Goal: Navigation & Orientation: Find specific page/section

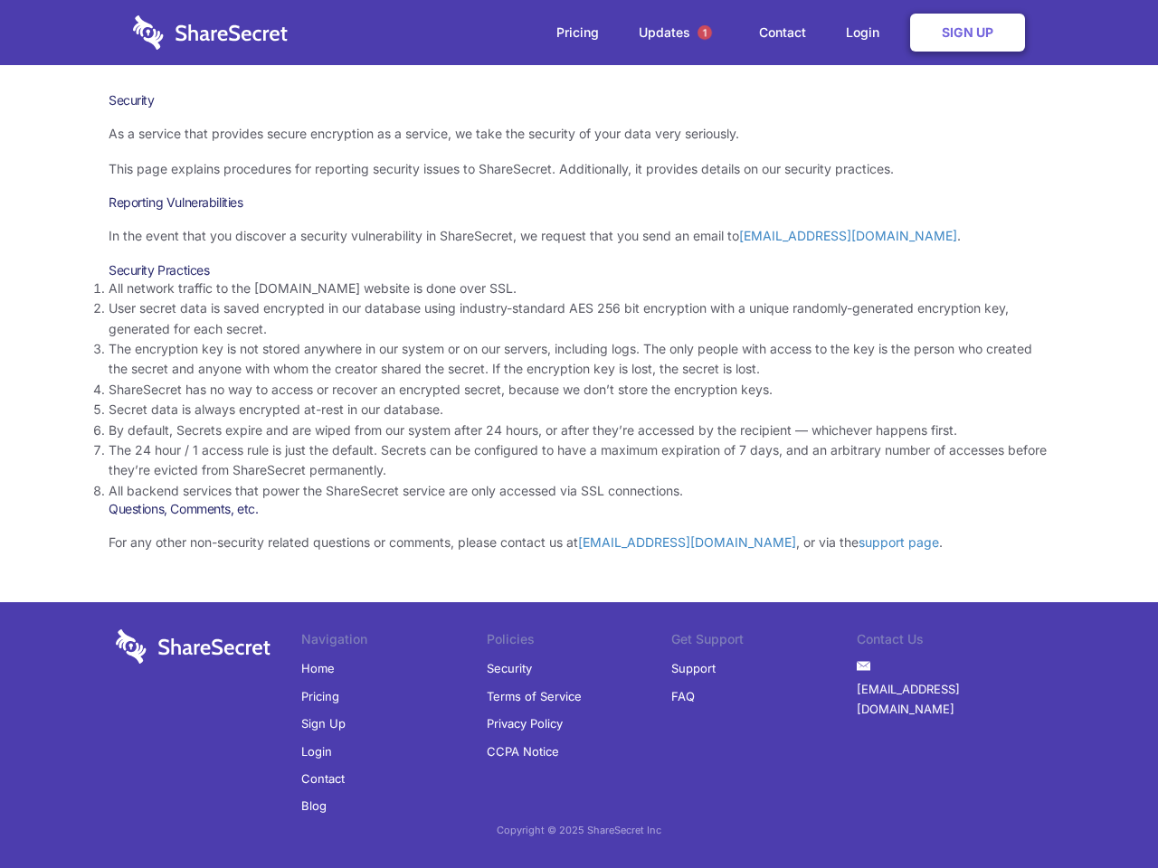
click at [579, 434] on li "By default, Secrets expire and are wiped from our system after 24 hours, or aft…" at bounding box center [579, 431] width 941 height 20
click at [705, 33] on span "1" at bounding box center [704, 32] width 14 height 14
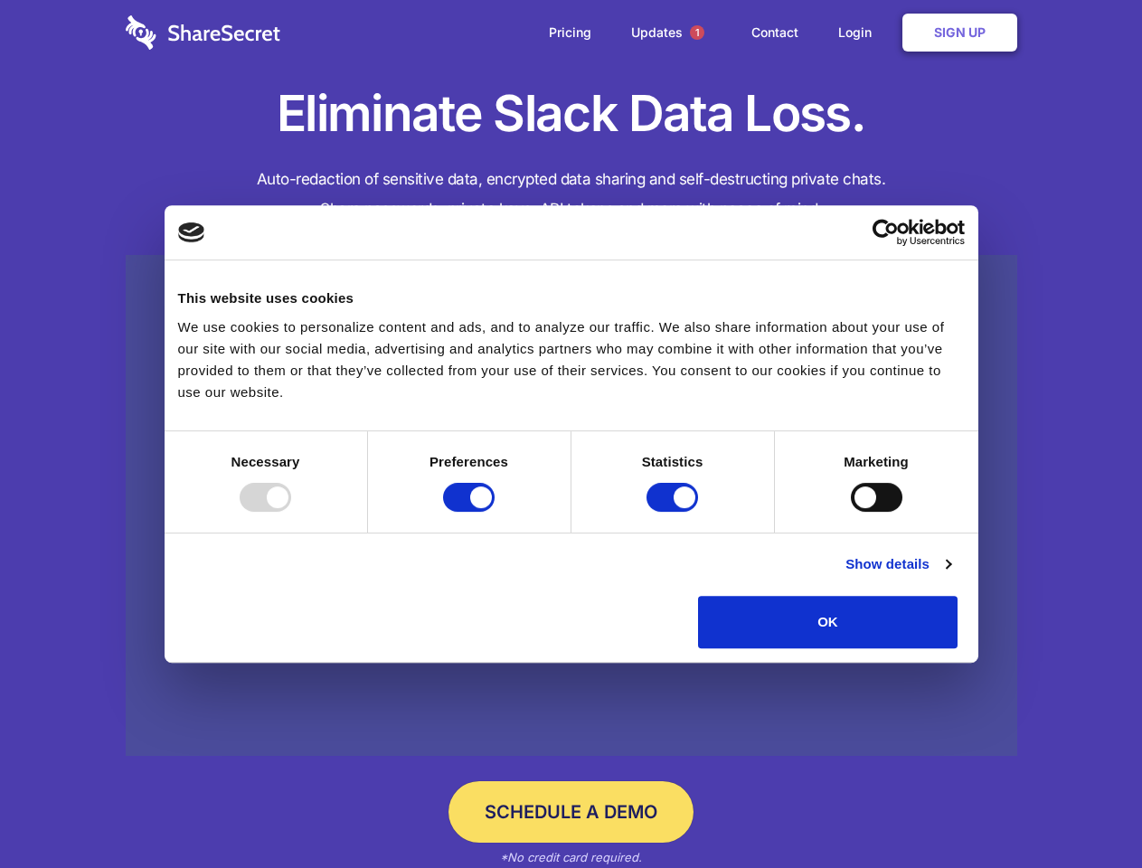
click at [291, 512] on div at bounding box center [266, 497] width 52 height 29
click at [495, 512] on input "Preferences" at bounding box center [469, 497] width 52 height 29
checkbox input "false"
click at [675, 512] on input "Statistics" at bounding box center [673, 497] width 52 height 29
checkbox input "false"
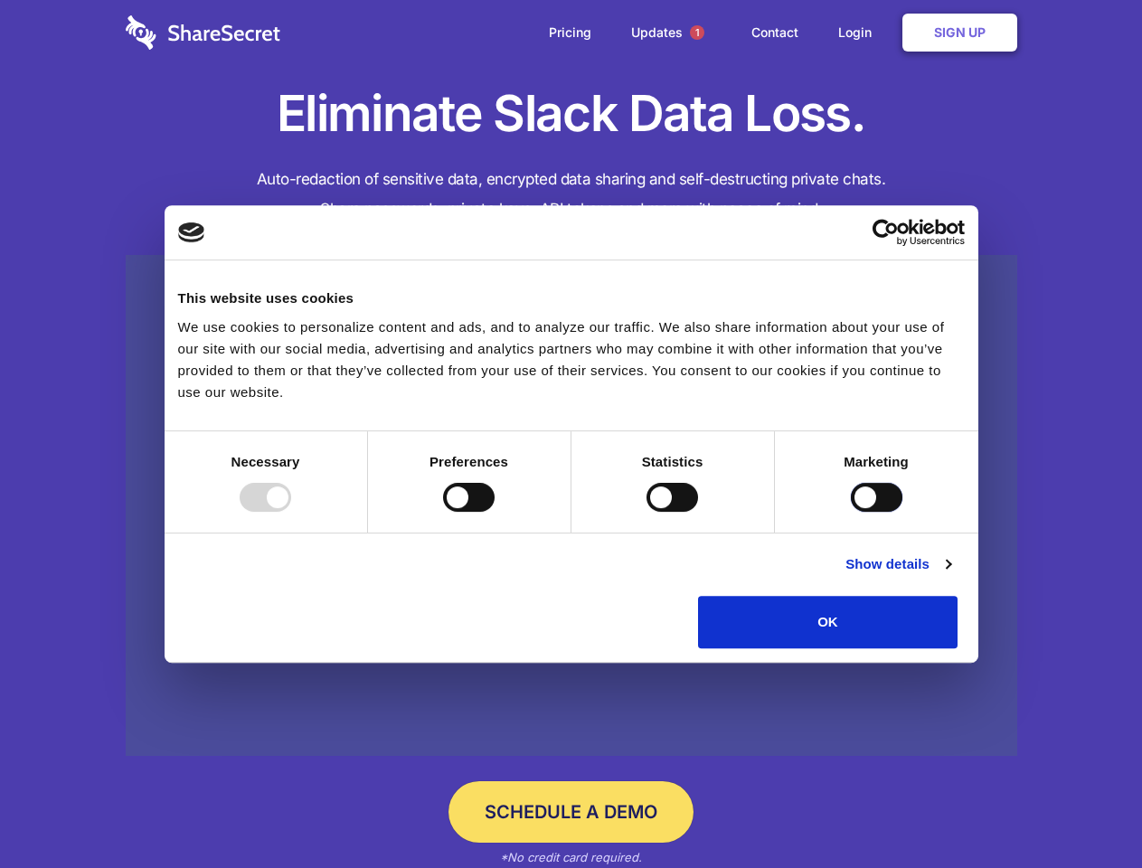
click at [851, 512] on input "Marketing" at bounding box center [877, 497] width 52 height 29
checkbox input "true"
click at [951, 575] on link "Show details" at bounding box center [898, 565] width 105 height 22
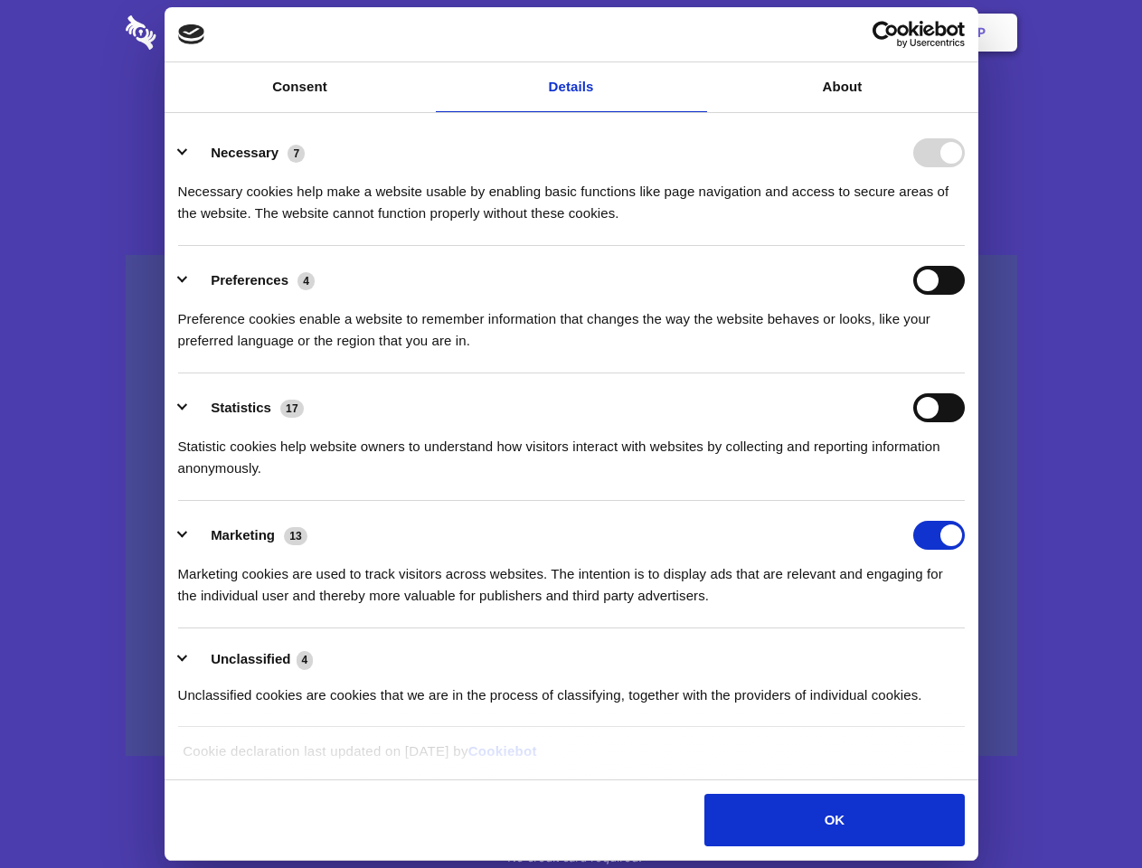
click at [965, 246] on li "Necessary 7 Necessary cookies help make a website usable by enabling basic func…" at bounding box center [571, 182] width 787 height 128
click at [696, 33] on span "1" at bounding box center [697, 32] width 14 height 14
